Goal: Task Accomplishment & Management: Manage account settings

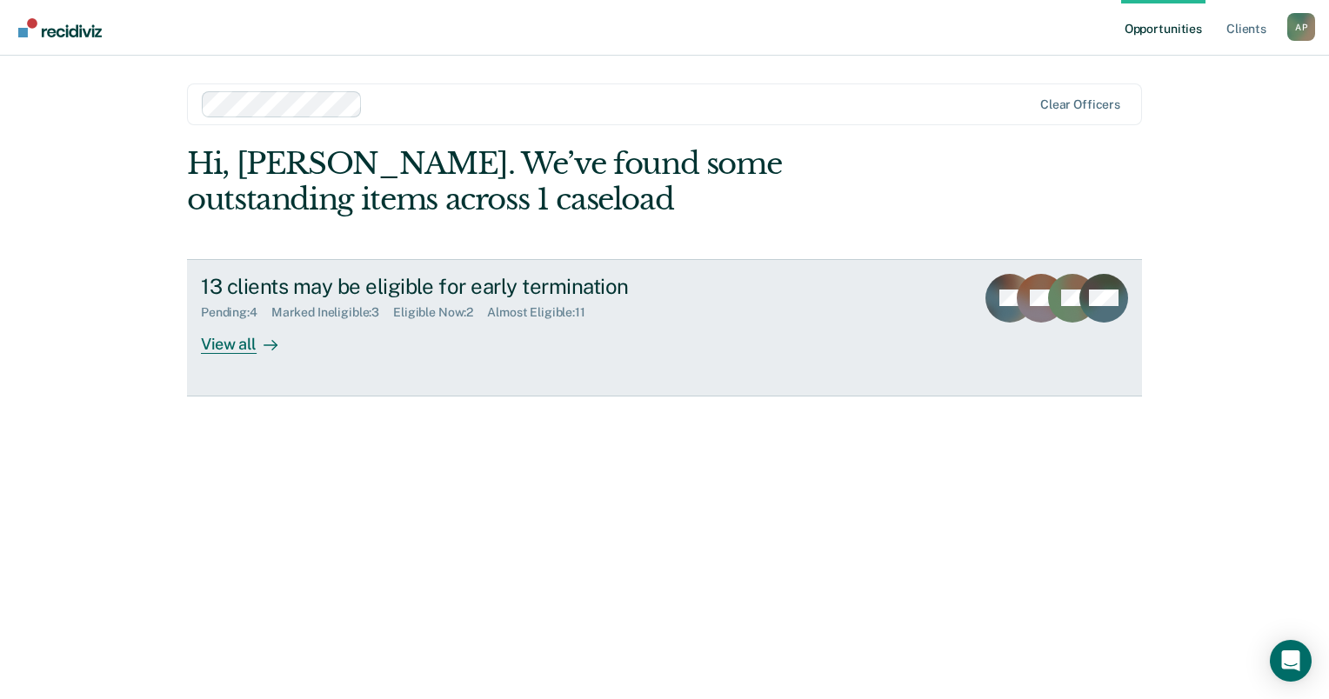
click at [227, 345] on div "View all" at bounding box center [249, 337] width 97 height 34
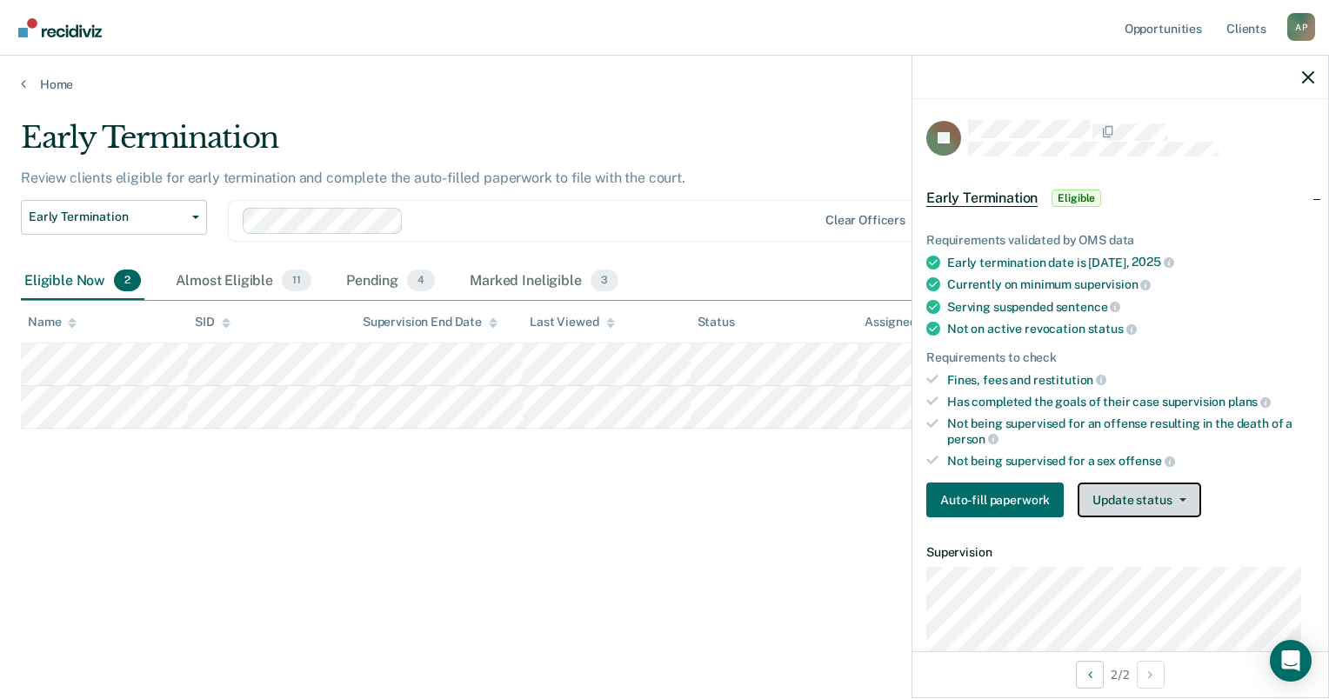
drag, startPoint x: 1170, startPoint y: 494, endPoint x: 1161, endPoint y: 493, distance: 8.7
click at [1173, 498] on span "button" at bounding box center [1180, 499] width 14 height 3
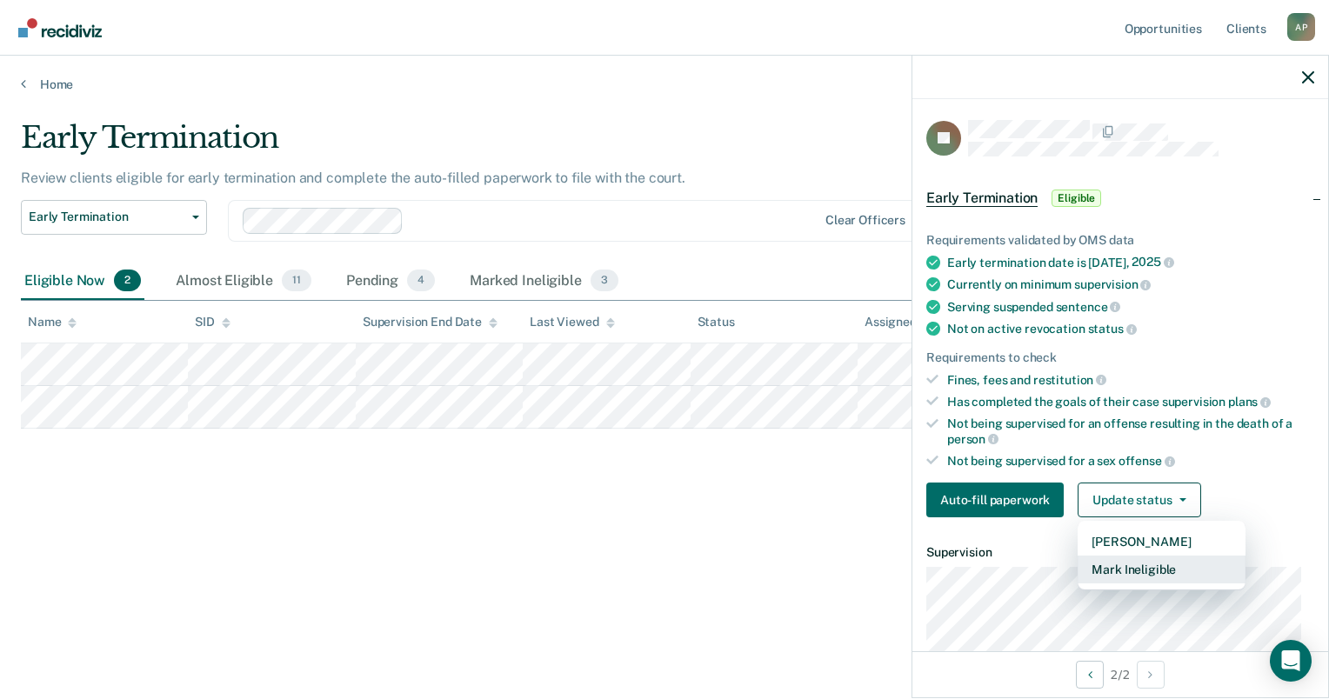
click at [1144, 561] on button "Mark Ineligible" at bounding box center [1162, 570] width 168 height 28
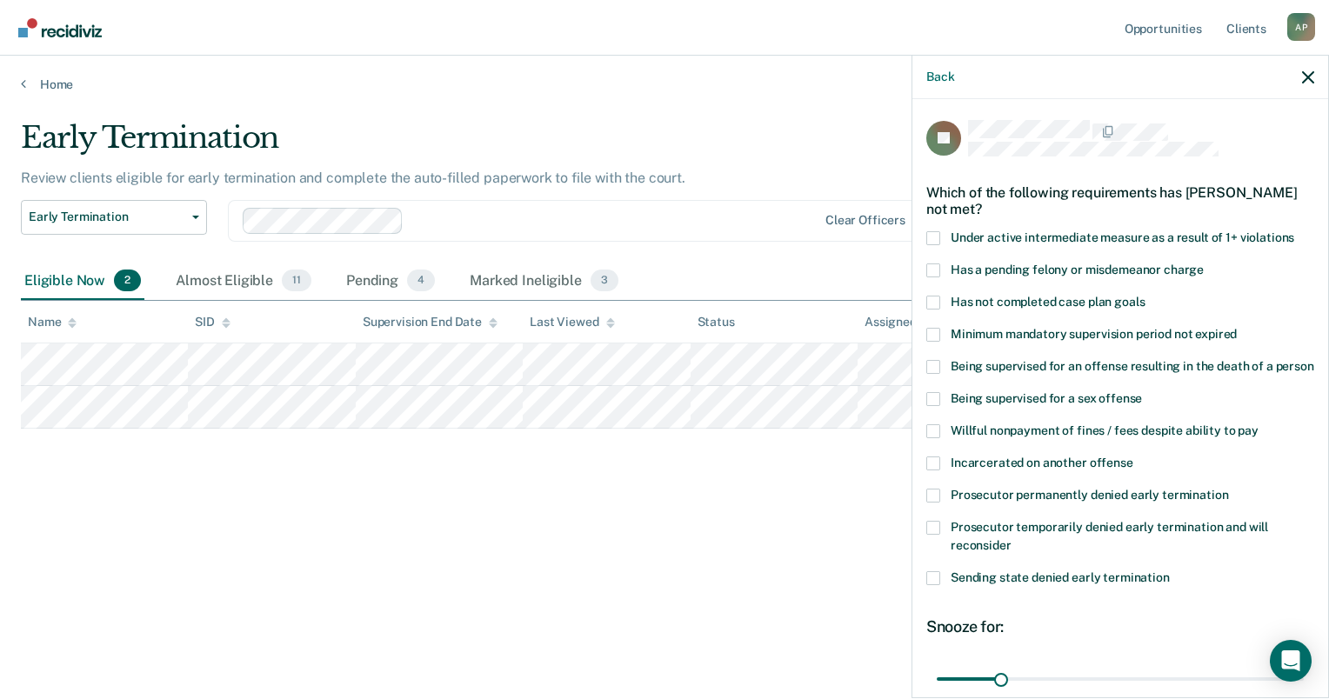
click at [933, 438] on span at bounding box center [933, 432] width 14 height 14
click at [1259, 425] on input "Willful nonpayment of fines / fees despite ability to pay" at bounding box center [1259, 425] width 0 height 0
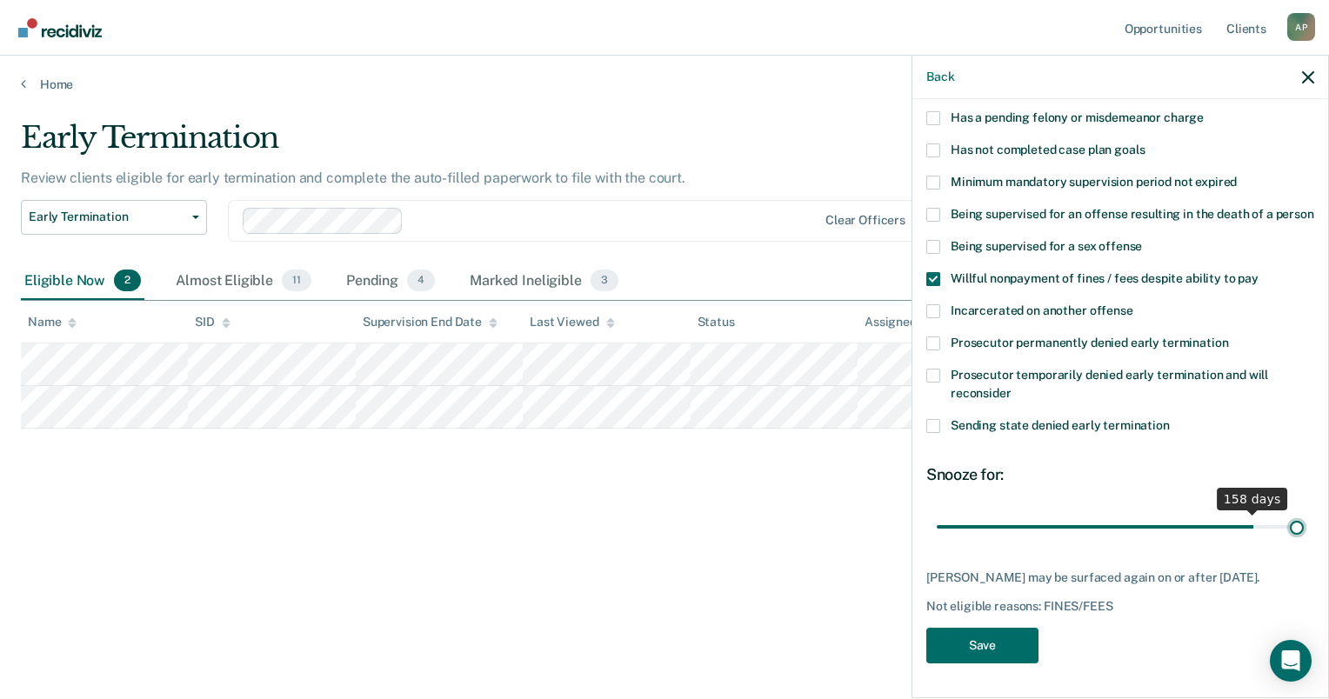
scroll to position [183, 0]
drag, startPoint x: 999, startPoint y: 515, endPoint x: 1304, endPoint y: 485, distance: 306.8
type input "180"
click at [1304, 512] on input "range" at bounding box center [1120, 527] width 367 height 30
click at [1000, 650] on button "Save" at bounding box center [982, 646] width 112 height 36
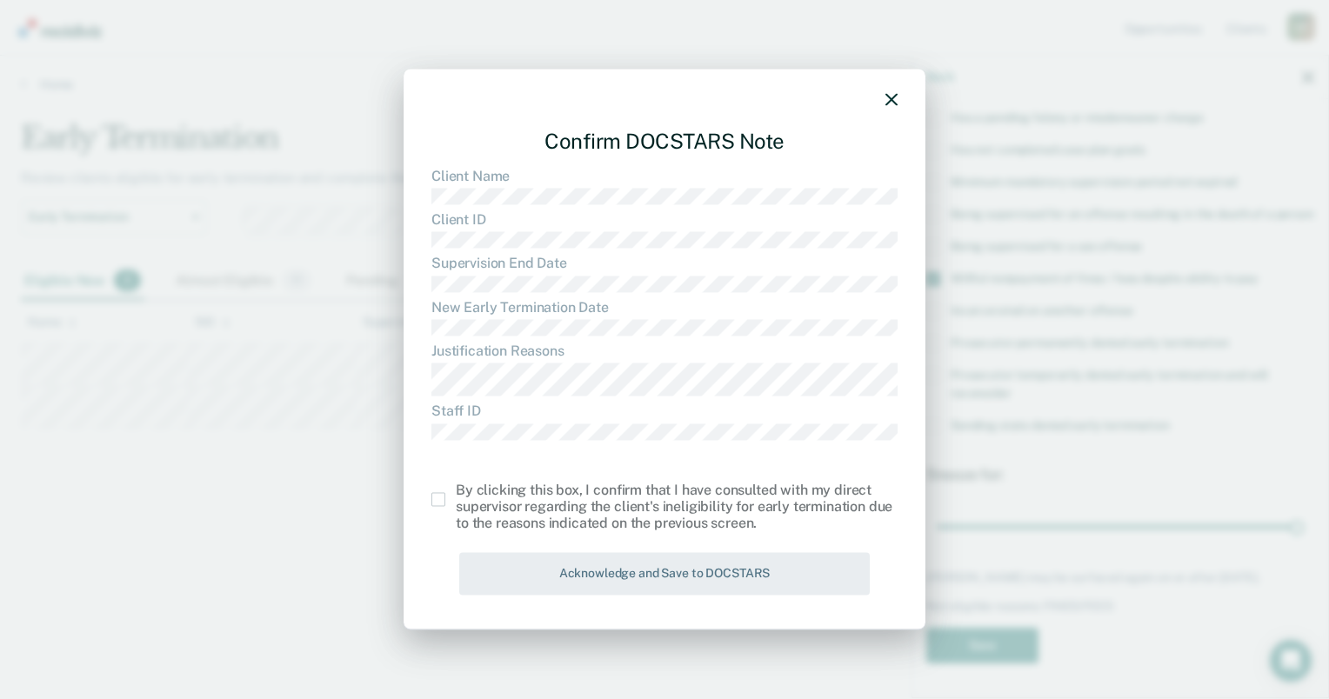
click at [439, 503] on span at bounding box center [438, 500] width 14 height 14
click at [456, 493] on input "checkbox" at bounding box center [456, 493] width 0 height 0
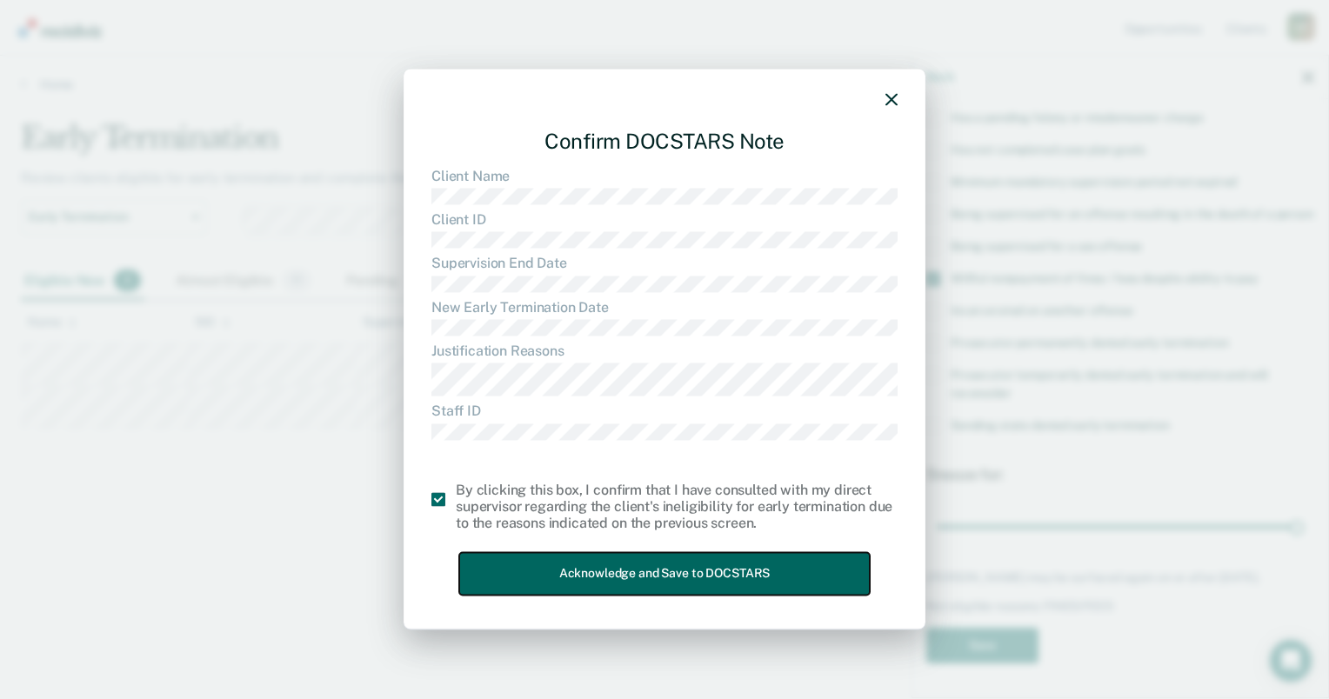
click at [617, 574] on button "Acknowledge and Save to DOCSTARS" at bounding box center [664, 574] width 411 height 43
